Goal: Task Accomplishment & Management: Manage account settings

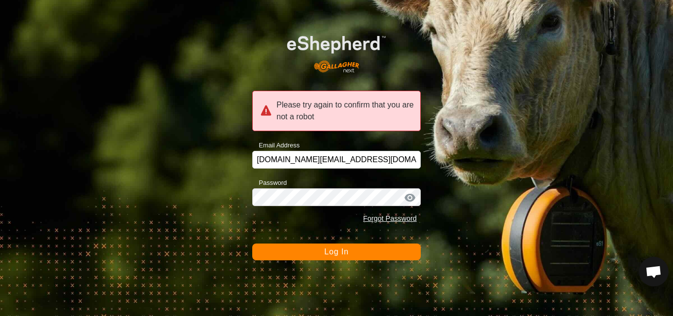
click at [334, 250] on span "Log In" at bounding box center [336, 251] width 24 height 8
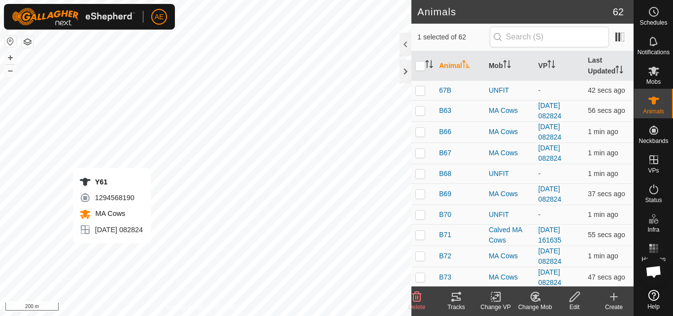
checkbox input "true"
checkbox input "false"
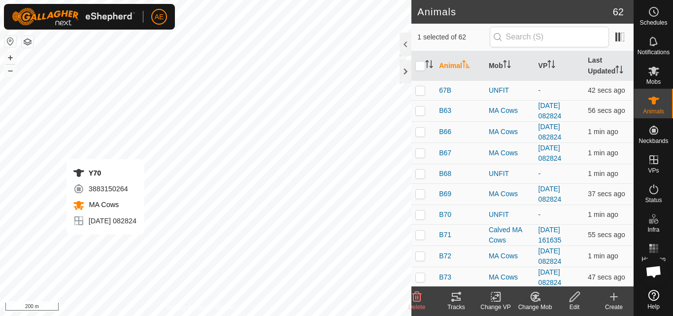
click at [105, 244] on div "Y70 3883150264 MA Cows 2025-09-06 082824 + – ⇧ i 200 m" at bounding box center [205, 158] width 411 height 316
checkbox input "false"
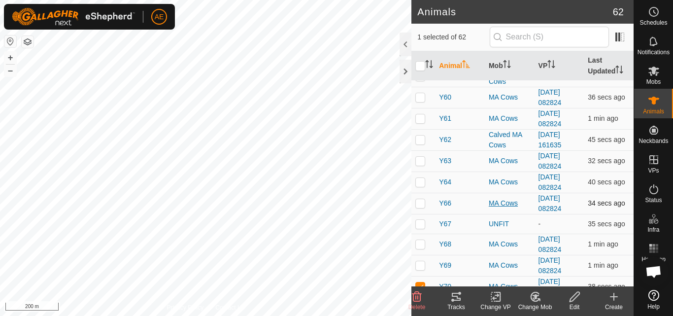
scroll to position [1106, 0]
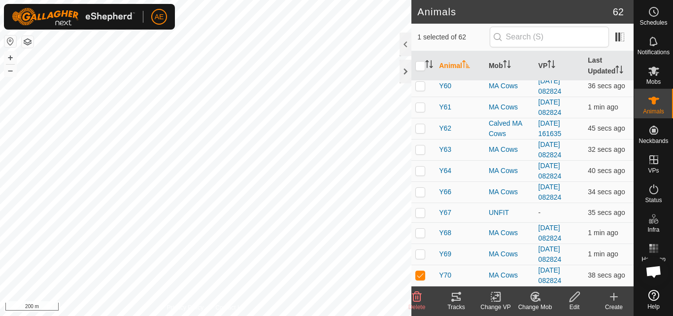
click at [533, 299] on icon at bounding box center [535, 296] width 12 height 12
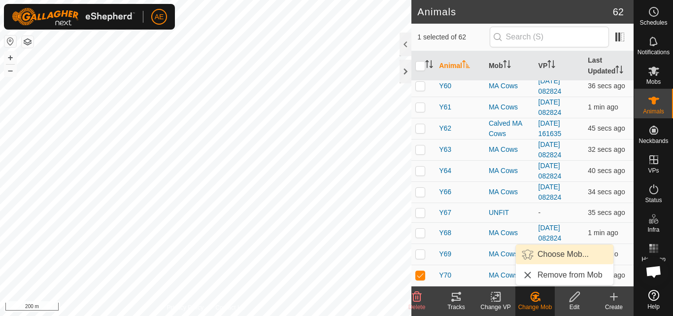
click at [553, 256] on link "Choose Mob..." at bounding box center [564, 254] width 97 height 20
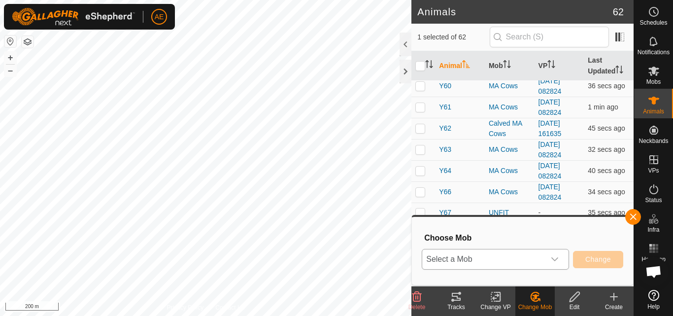
click at [557, 259] on icon "dropdown trigger" at bounding box center [554, 259] width 8 height 8
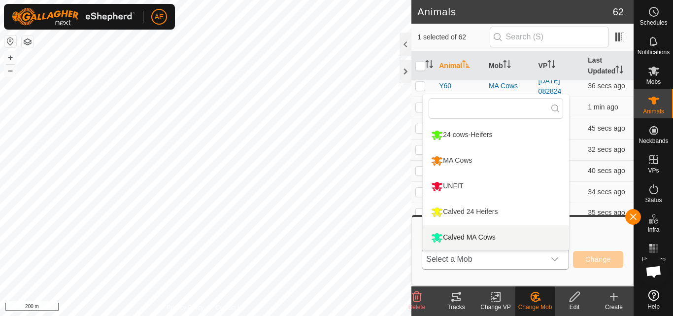
click at [533, 238] on li "Calved MA Cows" at bounding box center [495, 237] width 146 height 25
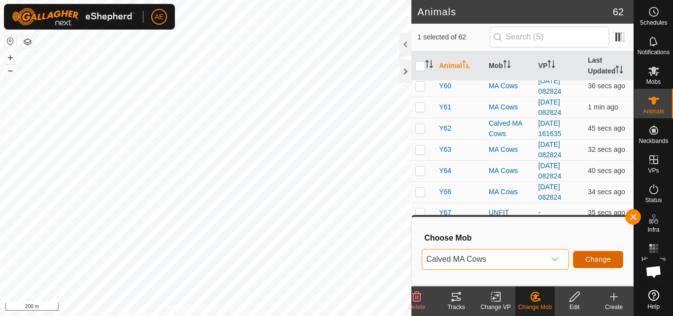
click at [604, 262] on span "Change" at bounding box center [598, 259] width 26 height 8
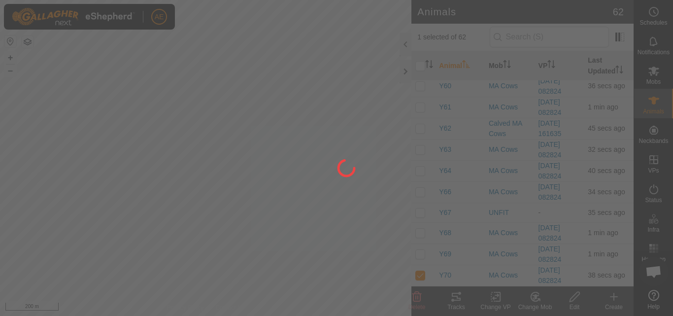
checkbox input "false"
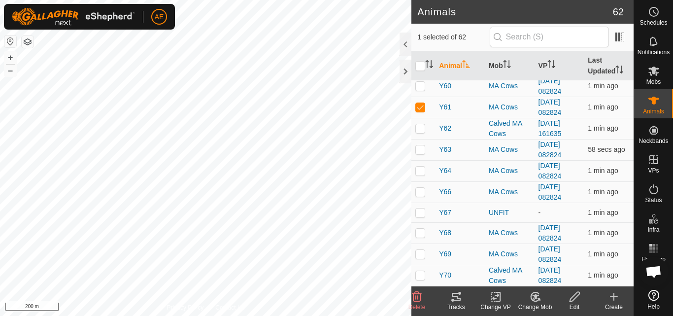
click at [537, 300] on icon at bounding box center [535, 296] width 12 height 12
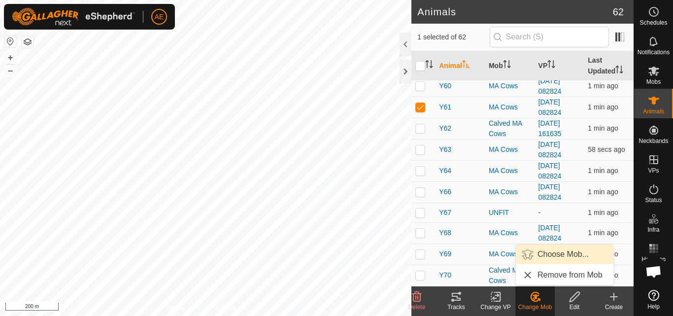
click at [552, 253] on link "Choose Mob..." at bounding box center [564, 254] width 97 height 20
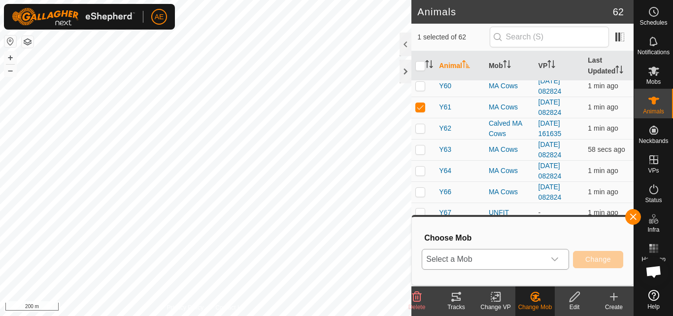
click at [555, 260] on icon "dropdown trigger" at bounding box center [554, 259] width 7 height 4
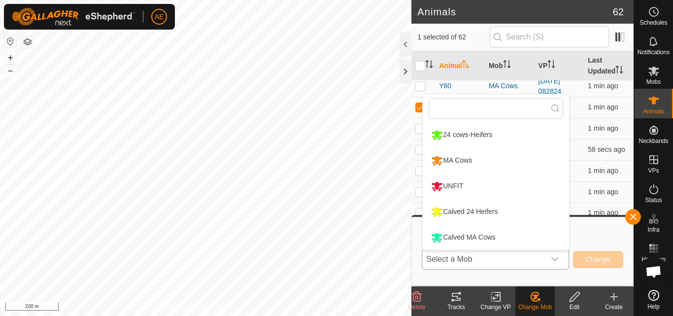
click at [498, 239] on li "Calved MA Cows" at bounding box center [495, 237] width 146 height 25
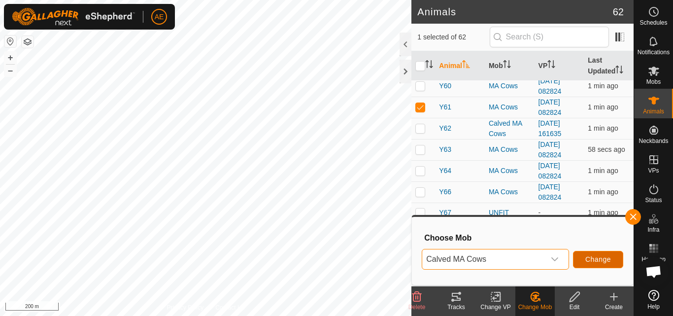
click at [587, 258] on span "Change" at bounding box center [598, 259] width 26 height 8
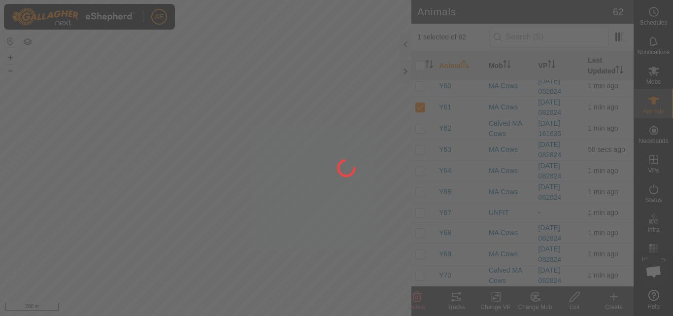
checkbox input "false"
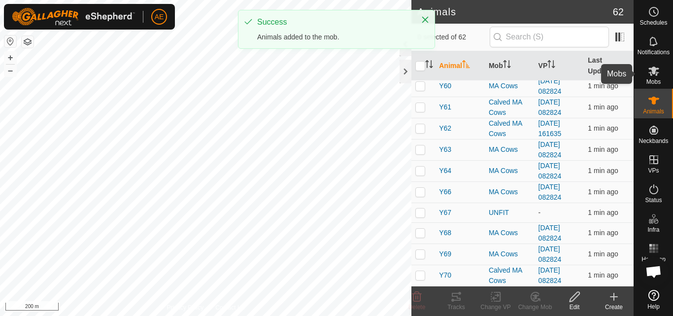
click at [657, 77] on es-mob-svg-icon at bounding box center [654, 71] width 18 height 16
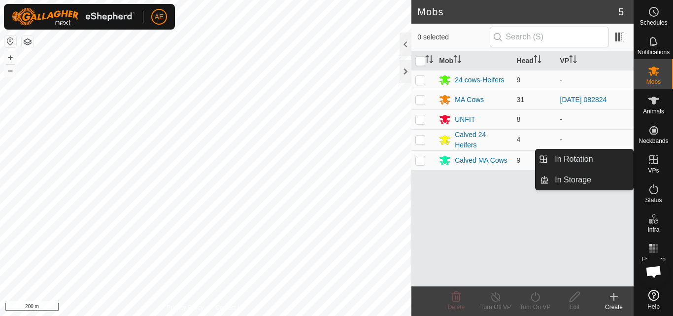
click at [654, 163] on icon at bounding box center [653, 159] width 9 height 9
click at [610, 158] on link "In Rotation" at bounding box center [590, 159] width 84 height 20
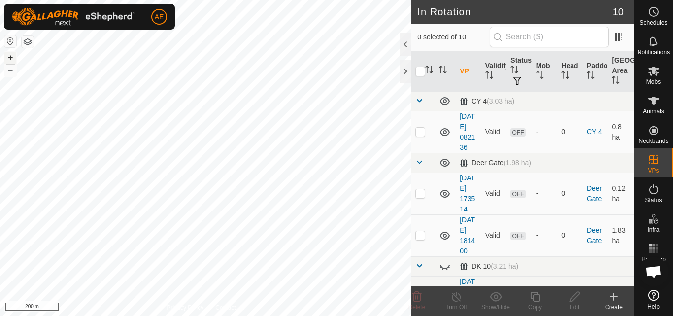
click at [10, 57] on button "+" at bounding box center [10, 58] width 12 height 12
click at [614, 303] on div "Create" at bounding box center [613, 306] width 39 height 9
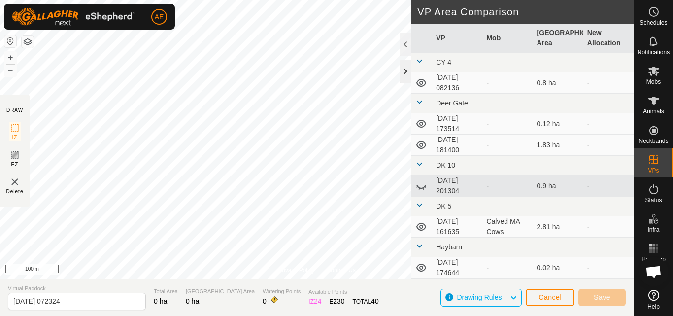
click at [403, 75] on div at bounding box center [405, 72] width 12 height 24
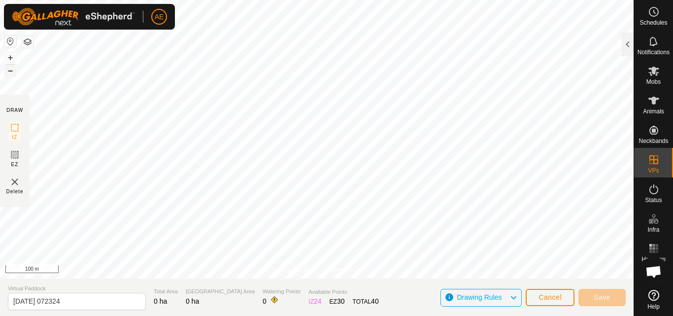
click at [9, 72] on button "–" at bounding box center [10, 70] width 12 height 12
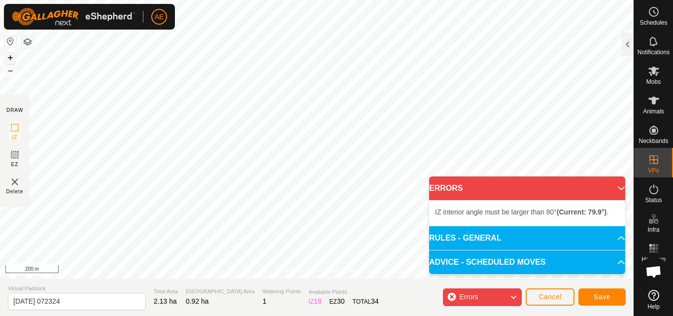
click at [10, 57] on button "+" at bounding box center [10, 58] width 12 height 12
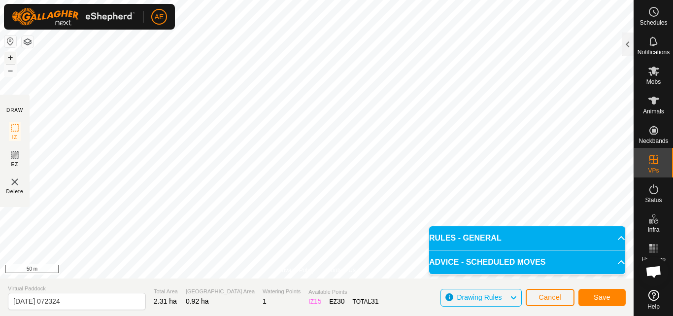
click at [11, 56] on button "+" at bounding box center [10, 58] width 12 height 12
click at [610, 296] on span "Save" at bounding box center [601, 297] width 17 height 8
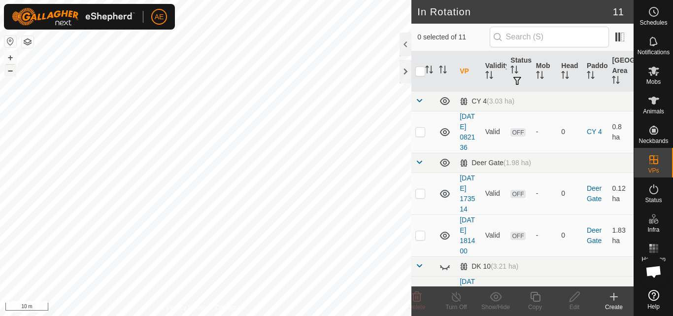
click at [10, 70] on button "–" at bounding box center [10, 70] width 12 height 12
checkbox input "true"
click at [248, 315] on html "AE Schedules Notifications Mobs Animals Neckbands VPs Status Infra Heatmap Help…" at bounding box center [336, 158] width 673 height 316
click at [573, 303] on div "Edit" at bounding box center [573, 306] width 39 height 9
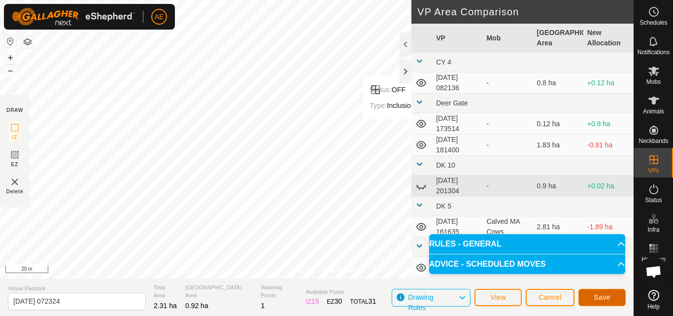
click at [598, 298] on span "Save" at bounding box center [601, 297] width 17 height 8
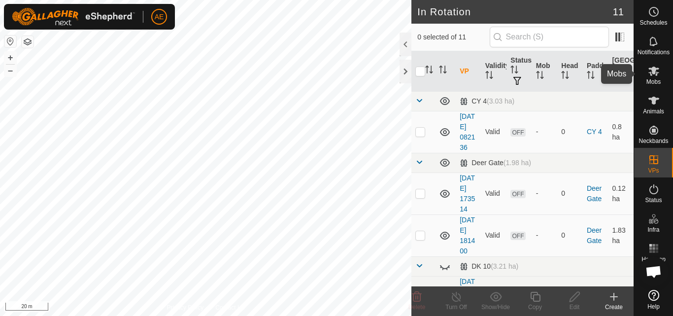
click at [656, 74] on icon at bounding box center [653, 70] width 11 height 9
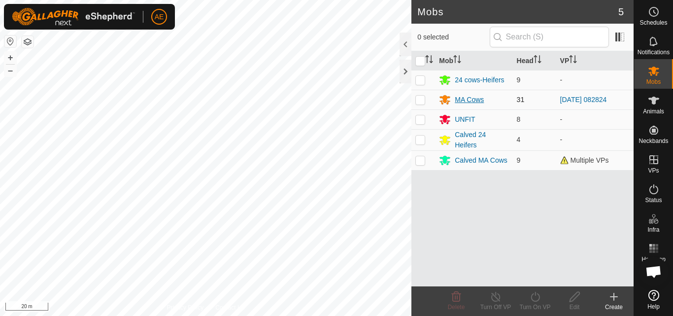
click at [474, 103] on div "MA Cows" at bounding box center [468, 100] width 29 height 10
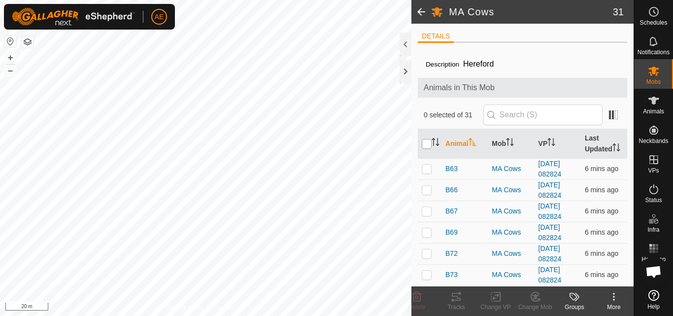
click at [423, 149] on input "checkbox" at bounding box center [426, 144] width 10 height 10
checkbox input "true"
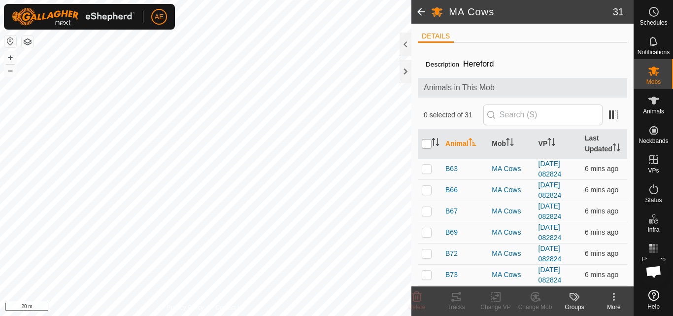
checkbox input "true"
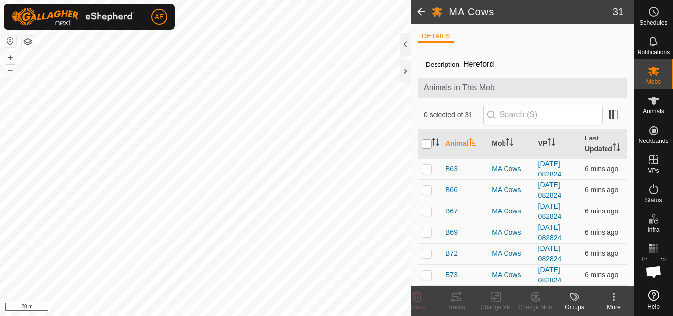
checkbox input "true"
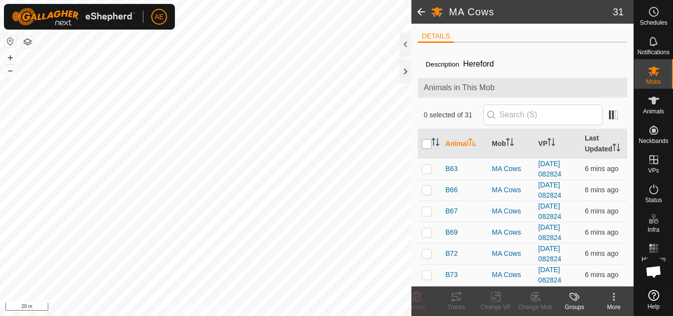
checkbox input "true"
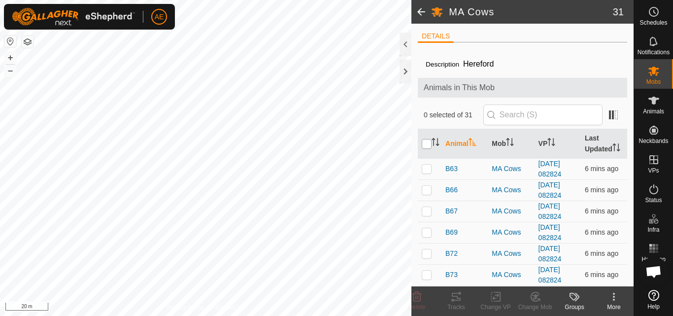
checkbox input "true"
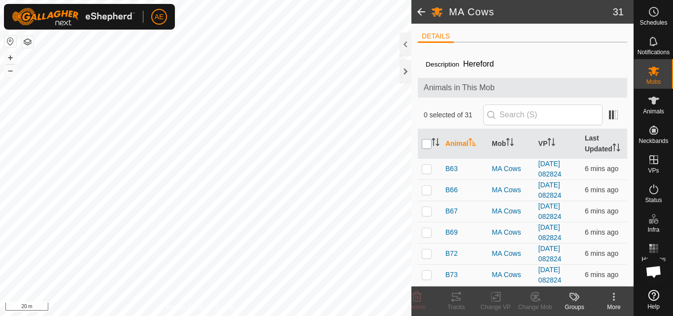
checkbox input "true"
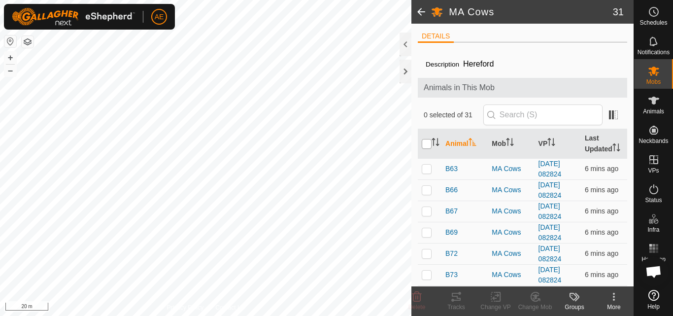
checkbox input "true"
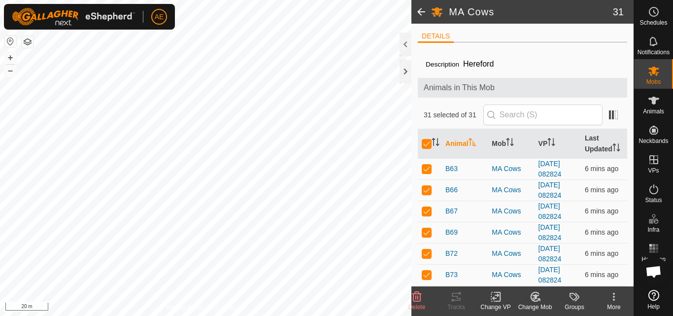
click at [496, 302] on div "Change VP" at bounding box center [495, 306] width 39 height 9
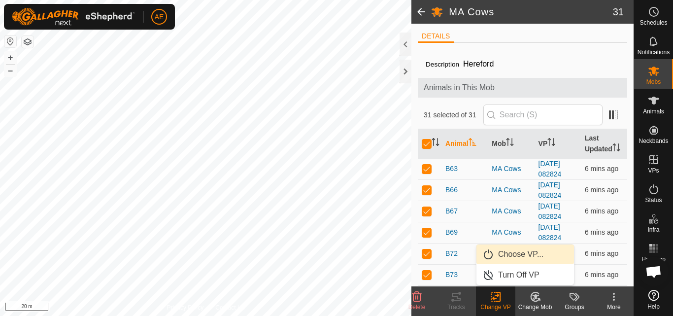
click at [514, 257] on link "Choose VP..." at bounding box center [524, 254] width 97 height 20
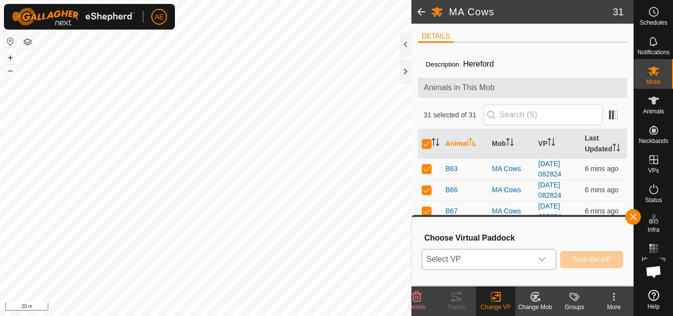
click at [543, 258] on icon "dropdown trigger" at bounding box center [542, 259] width 8 height 8
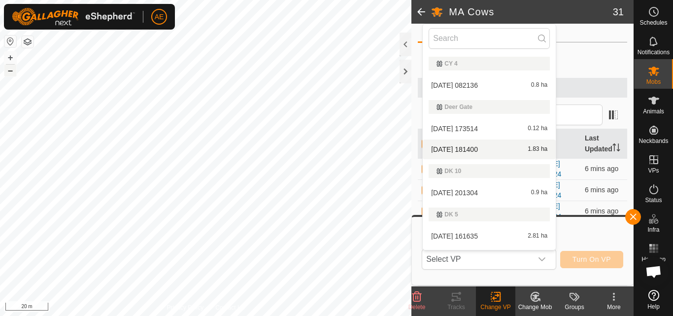
click at [8, 70] on button "–" at bounding box center [10, 70] width 12 height 12
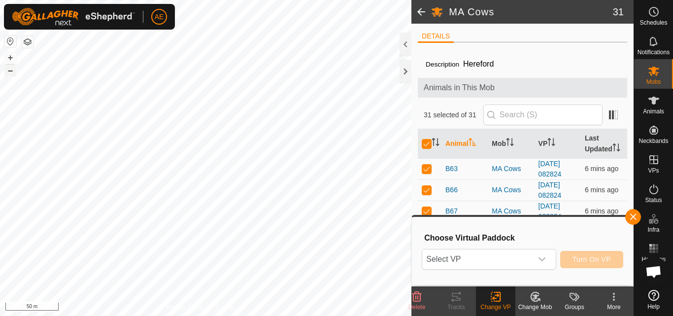
click at [8, 70] on button "–" at bounding box center [10, 70] width 12 height 12
click at [543, 258] on icon "dropdown trigger" at bounding box center [542, 259] width 8 height 8
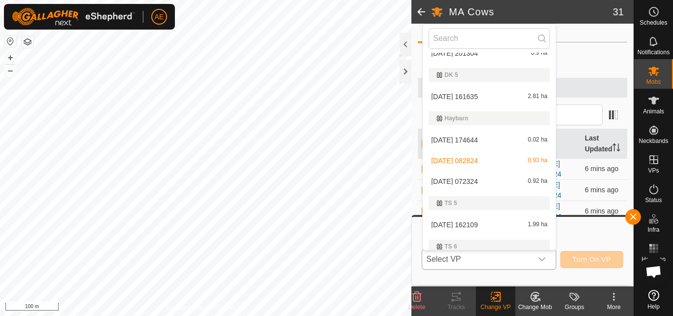
scroll to position [159, 0]
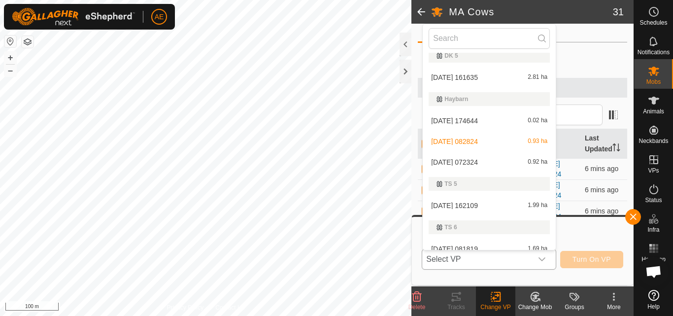
click at [464, 164] on li "2025-09-07 072324 0.92 ha" at bounding box center [488, 162] width 133 height 20
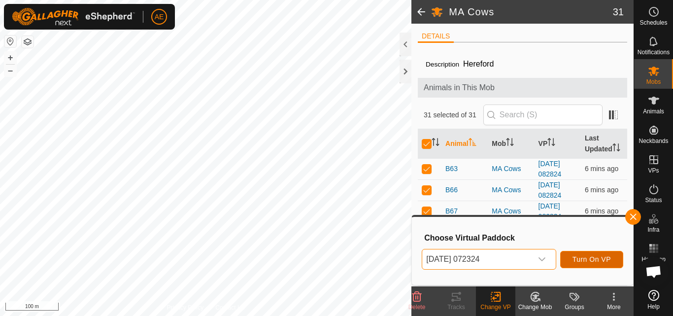
click at [586, 261] on span "Turn On VP" at bounding box center [591, 259] width 38 height 8
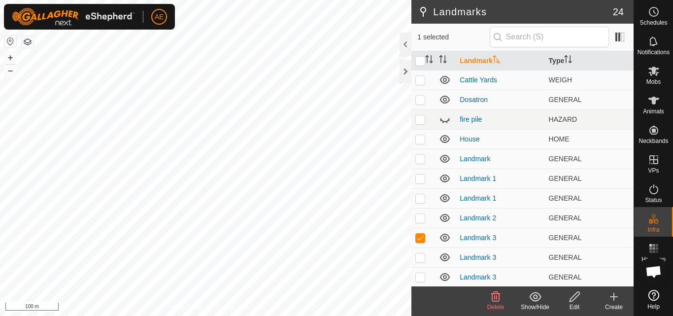
click at [493, 302] on icon at bounding box center [495, 296] width 12 height 12
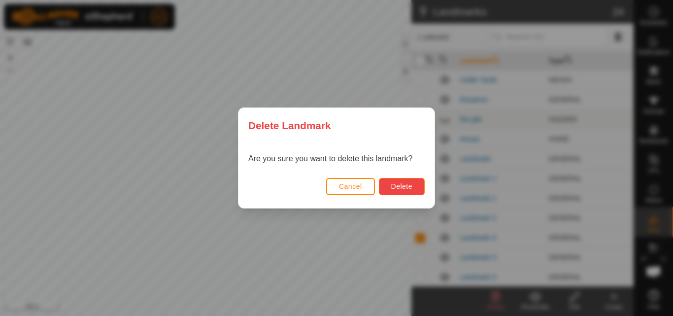
click at [399, 186] on span "Delete" at bounding box center [401, 186] width 21 height 8
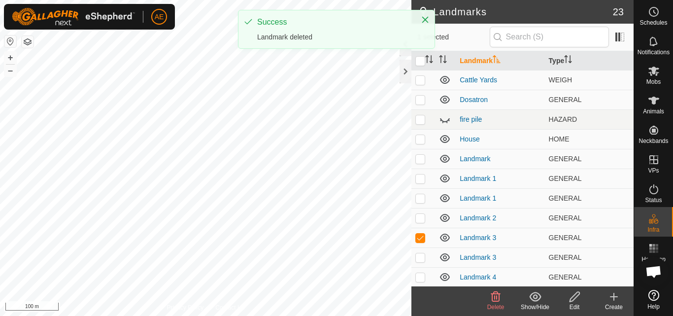
checkbox input "true"
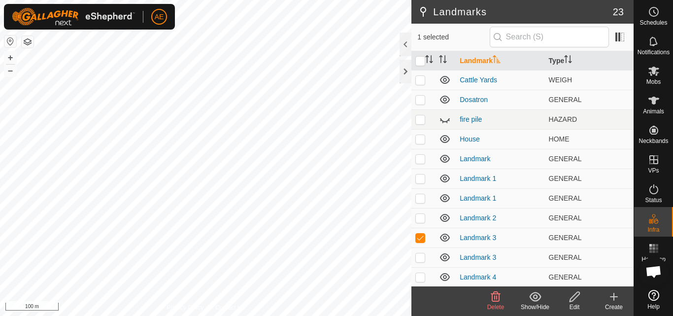
click at [498, 299] on icon at bounding box center [495, 296] width 9 height 10
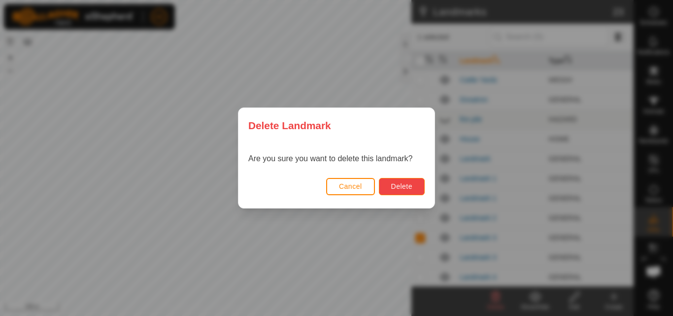
click at [420, 181] on button "Delete" at bounding box center [402, 186] width 46 height 17
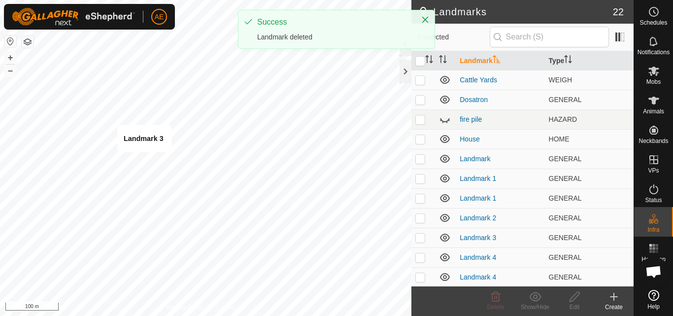
checkbox input "true"
click at [498, 297] on icon at bounding box center [495, 296] width 12 height 12
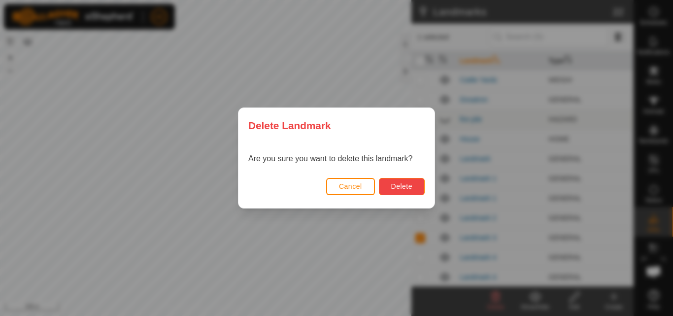
click at [398, 184] on span "Delete" at bounding box center [401, 186] width 21 height 8
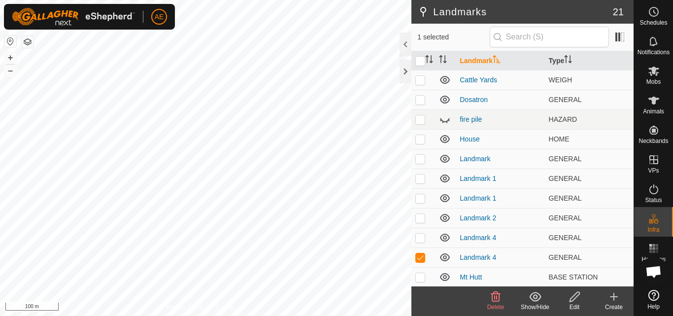
click at [497, 298] on icon at bounding box center [495, 296] width 12 height 12
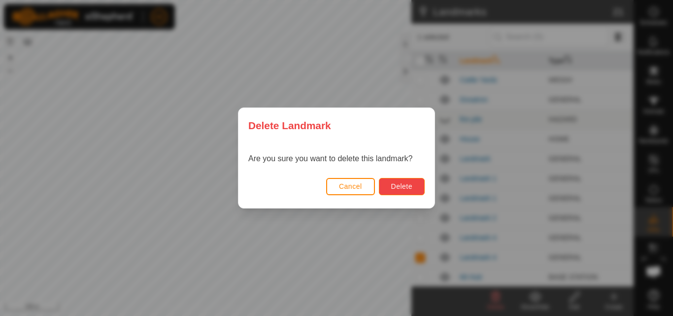
click at [419, 185] on button "Delete" at bounding box center [402, 186] width 46 height 17
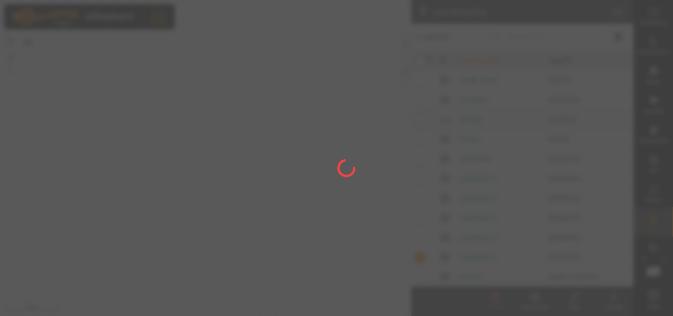
checkbox input "false"
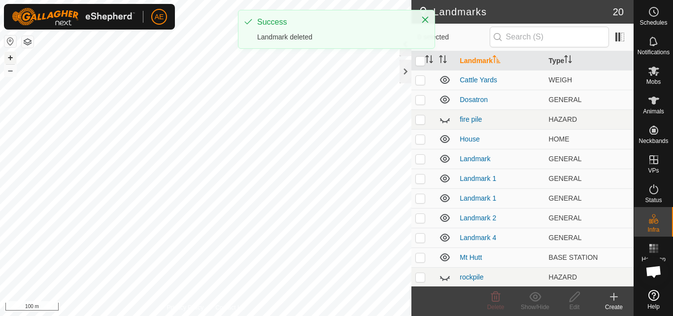
click at [10, 57] on button "+" at bounding box center [10, 58] width 12 height 12
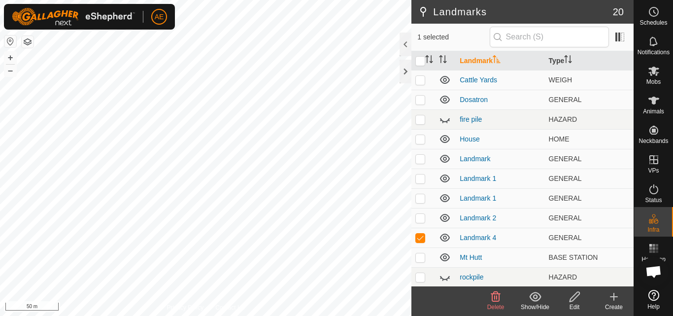
click at [495, 297] on icon at bounding box center [495, 296] width 12 height 12
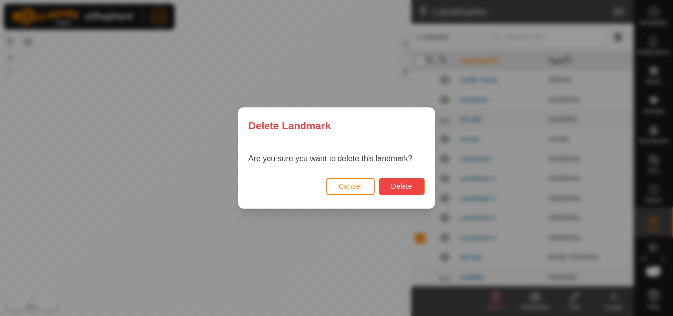
click at [404, 181] on button "Delete" at bounding box center [402, 186] width 46 height 17
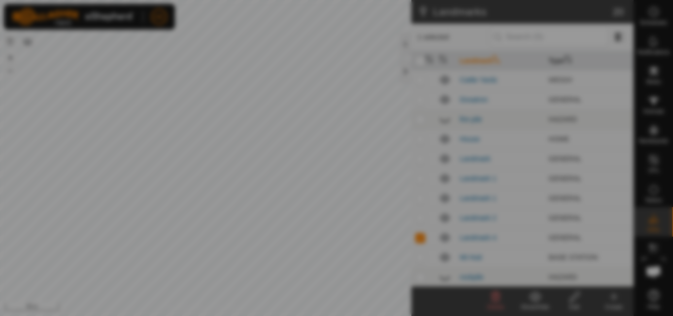
checkbox input "false"
